Goal: Obtain resource: Download file/media

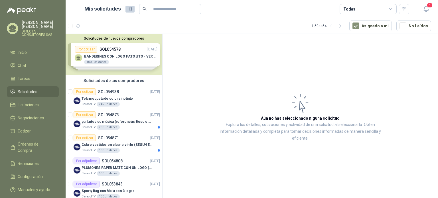
click at [29, 89] on span "Solicitudes" at bounding box center [28, 92] width 20 height 6
click at [107, 125] on div "200 Unidades" at bounding box center [108, 127] width 23 height 5
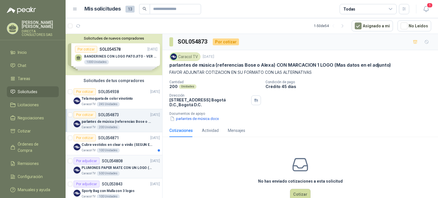
scroll to position [29, 0]
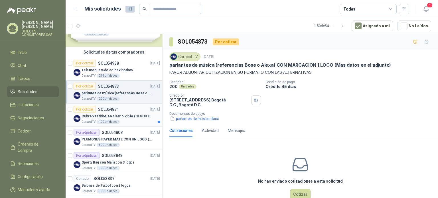
click at [105, 115] on p "Cubre vestidos en clear o vinilo (SEGUN ESPECIFICACIONES DEL ADJUNTO)" at bounding box center [117, 116] width 71 height 5
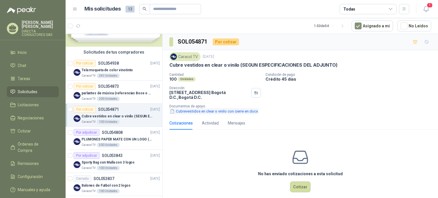
click at [212, 112] on button "Cubrevestidos en clear o vinilo con cierre en.docx" at bounding box center [213, 111] width 89 height 6
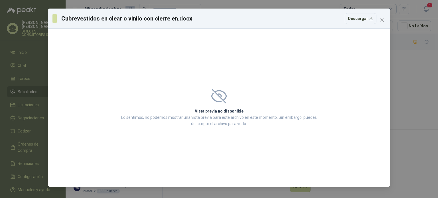
click at [381, 19] on icon "close" at bounding box center [382, 20] width 5 height 5
